Goal: Obtain resource: Obtain resource

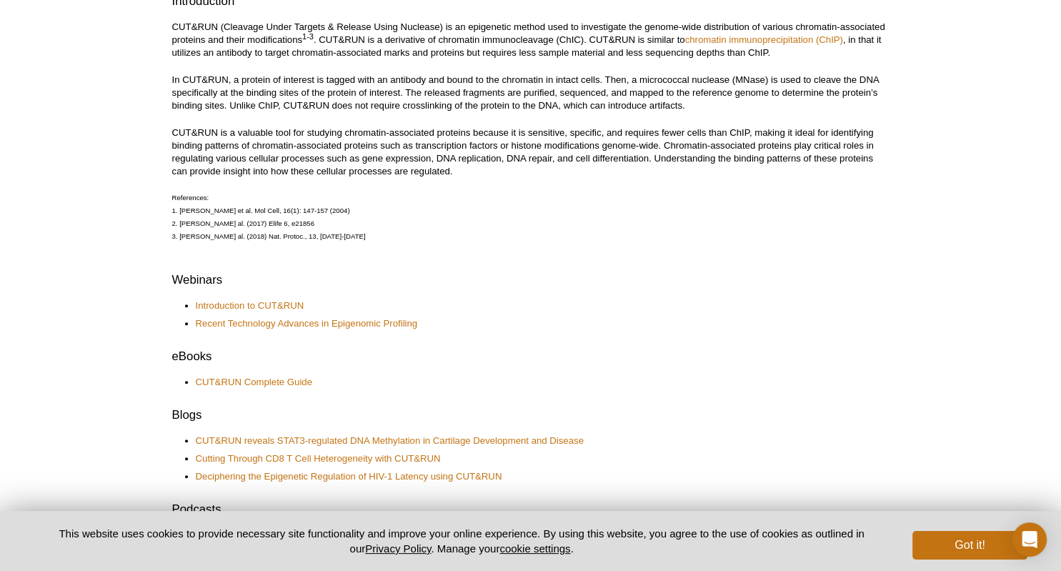
scroll to position [438, 0]
click at [292, 380] on link "CUT&RUN Complete Guide" at bounding box center [254, 380] width 116 height 13
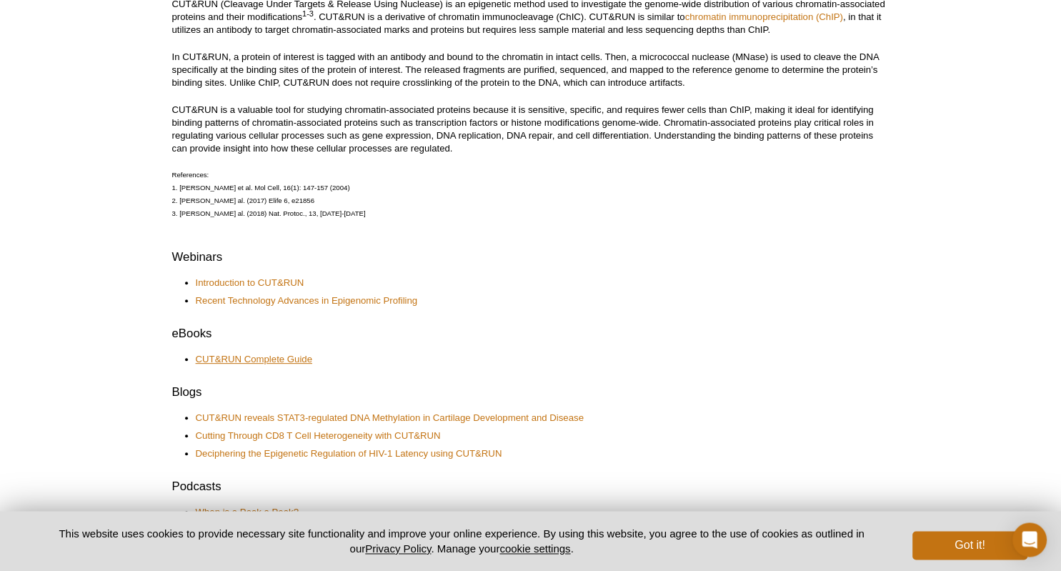
scroll to position [417, 0]
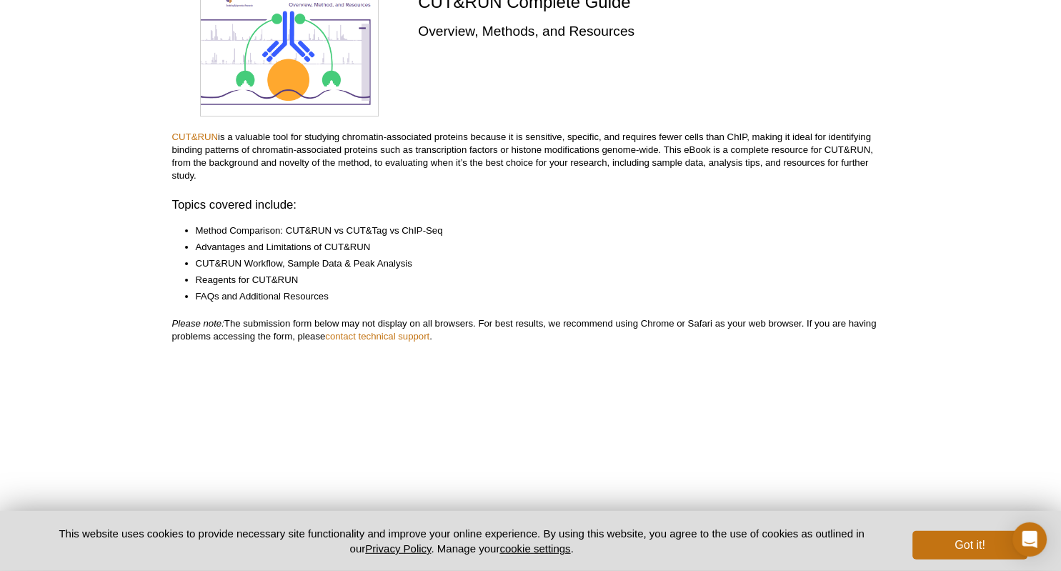
scroll to position [149, 0]
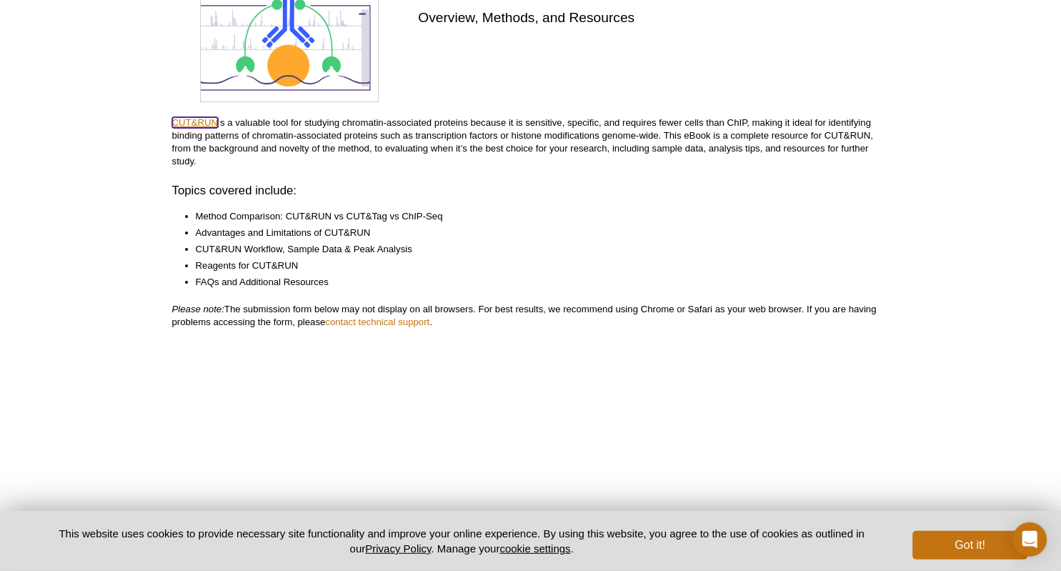
click at [202, 121] on link "CUT&RUN" at bounding box center [195, 122] width 46 height 11
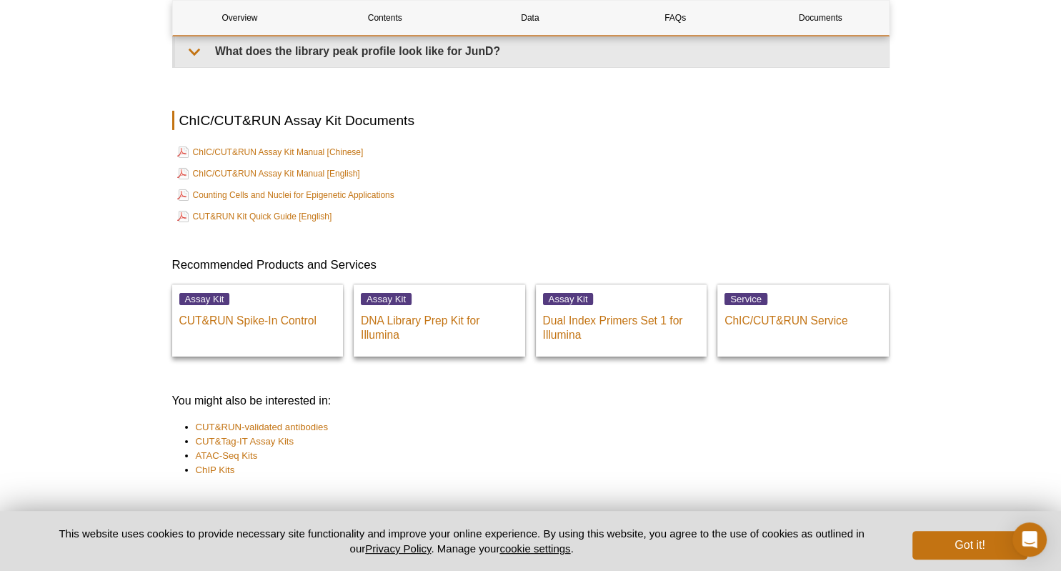
scroll to position [4818, 0]
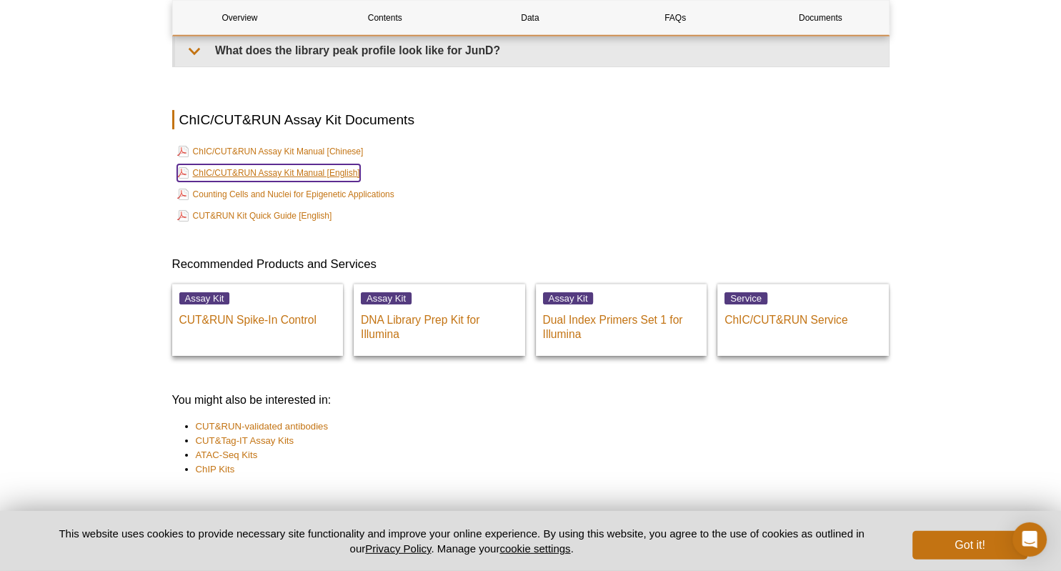
click at [334, 175] on link "ChIC/CUT&RUN Assay Kit Manual [English]" at bounding box center [268, 172] width 183 height 17
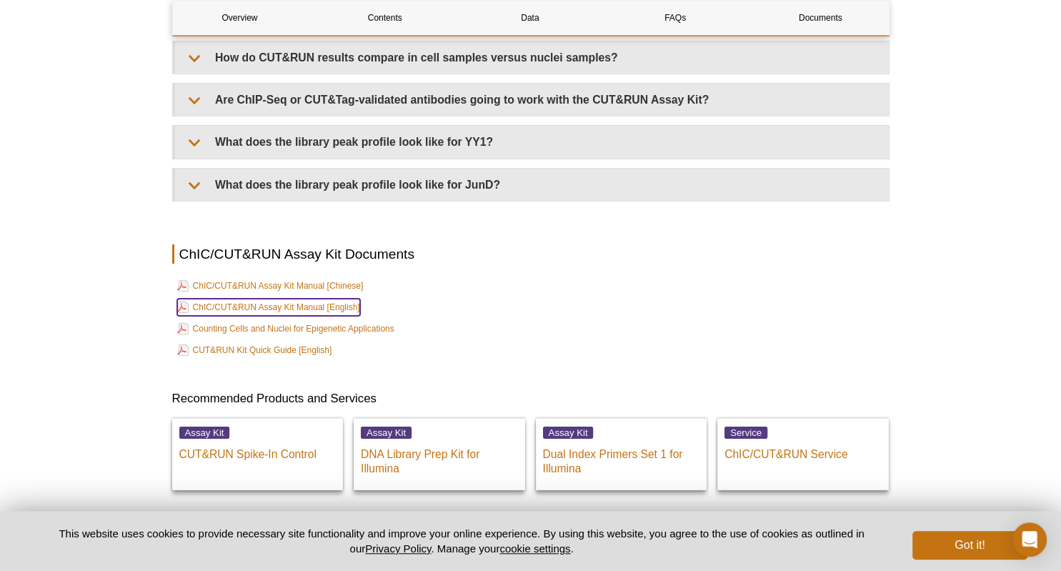
scroll to position [4682, 0]
